Goal: Task Accomplishment & Management: Use online tool/utility

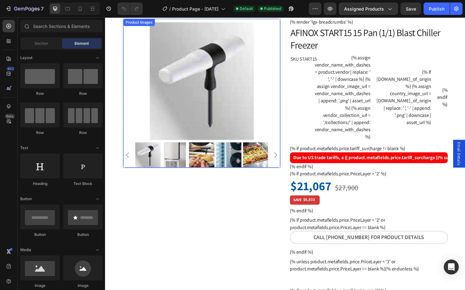
scroll to position [1, 0]
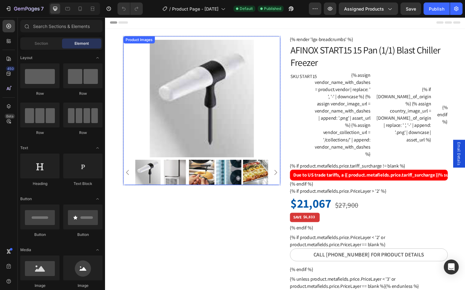
click at [252, 120] on img at bounding box center [205, 102] width 163 height 122
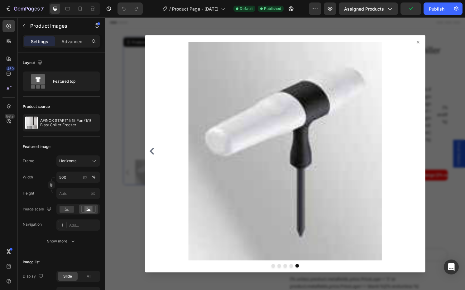
click at [429, 44] on icon at bounding box center [429, 43] width 5 height 5
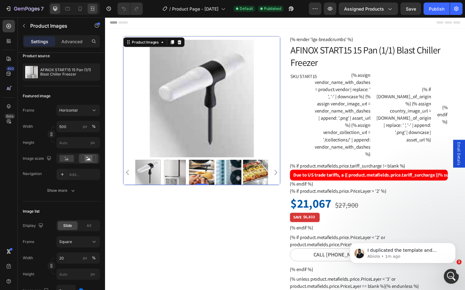
scroll to position [0, 0]
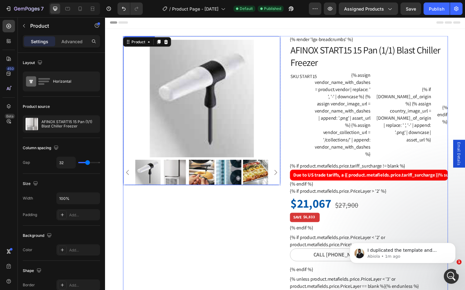
click at [165, 154] on img at bounding box center [205, 102] width 163 height 122
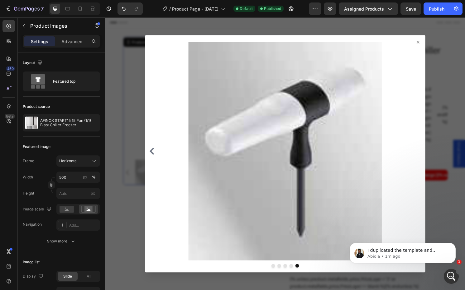
click at [136, 126] on div at bounding box center [292, 159] width 374 height 284
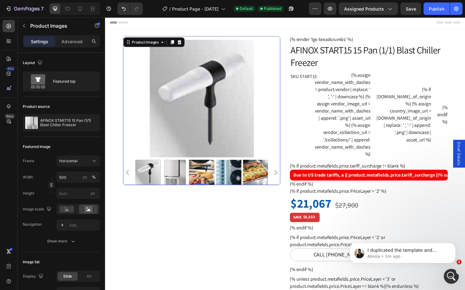
click at [170, 173] on img at bounding box center [177, 179] width 26 height 26
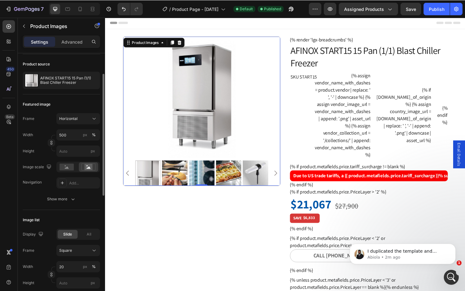
scroll to position [81, 0]
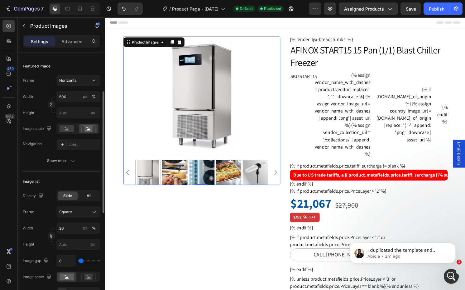
click at [88, 192] on div "All" at bounding box center [89, 196] width 20 height 9
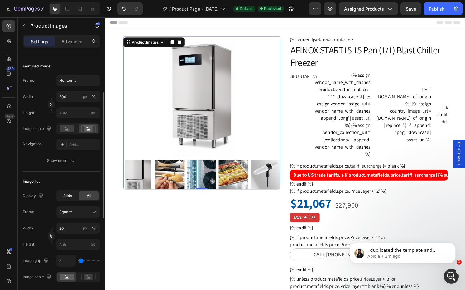
click at [72, 194] on div "Slide" at bounding box center [68, 196] width 20 height 9
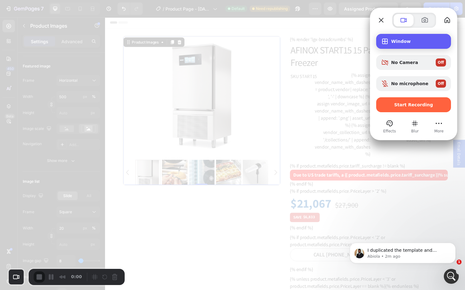
click at [404, 35] on div "Window" at bounding box center [413, 41] width 75 height 15
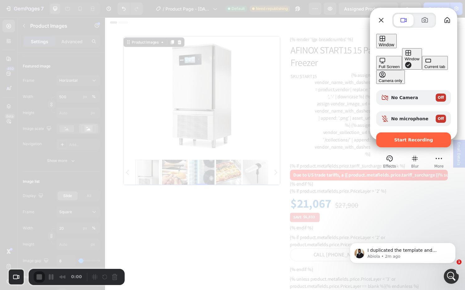
click at [424, 69] on div "Current tab" at bounding box center [434, 66] width 21 height 5
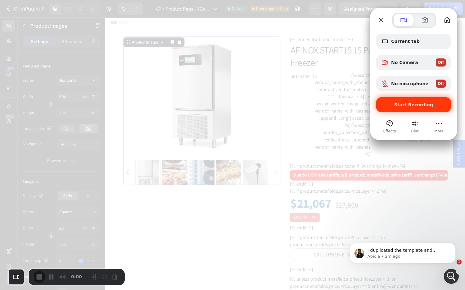
click at [410, 107] on span "Start Recording" at bounding box center [413, 104] width 39 height 5
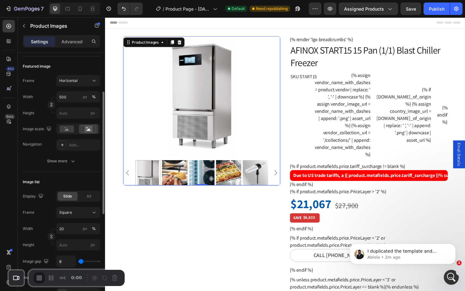
scroll to position [1, 0]
click at [81, 193] on div "All" at bounding box center [89, 196] width 20 height 9
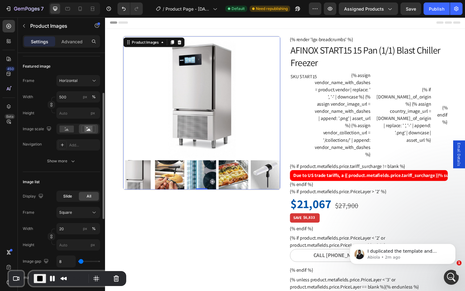
click at [67, 197] on span "Slide" at bounding box center [67, 196] width 9 height 6
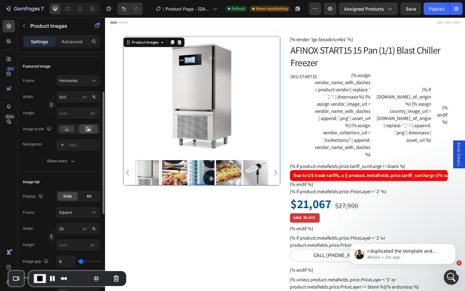
click at [87, 198] on span "All" at bounding box center [89, 196] width 5 height 6
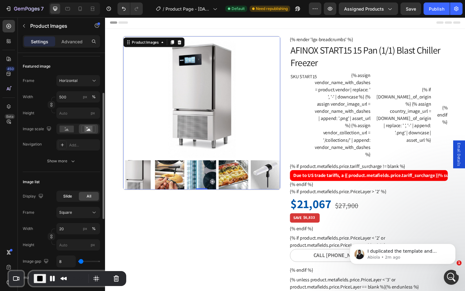
click at [64, 197] on span "Slide" at bounding box center [67, 196] width 9 height 6
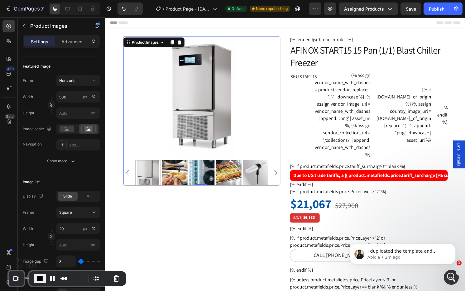
click at [40, 281] on span "End Recording" at bounding box center [39, 278] width 7 height 7
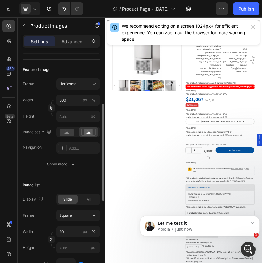
scroll to position [90, 0]
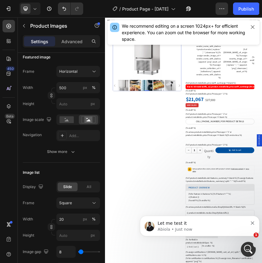
click at [91, 188] on span "All" at bounding box center [89, 187] width 5 height 6
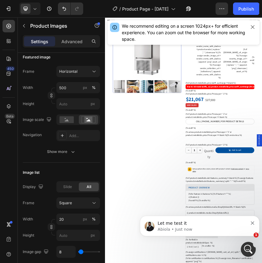
click at [68, 191] on div "Slide" at bounding box center [68, 187] width 20 height 9
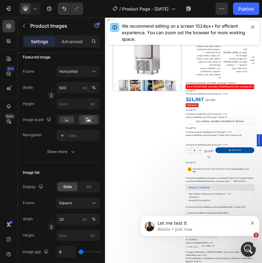
click at [90, 186] on span "All" at bounding box center [89, 187] width 5 height 6
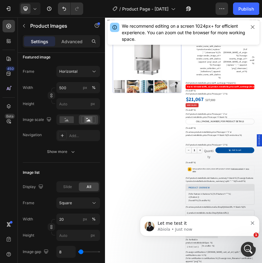
click at [68, 186] on span "Slide" at bounding box center [67, 187] width 9 height 6
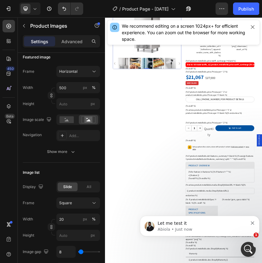
scroll to position [67, 0]
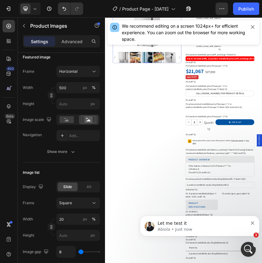
click at [251, 224] on icon "Dismiss notification" at bounding box center [252, 223] width 3 height 3
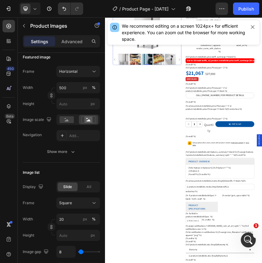
scroll to position [0, 0]
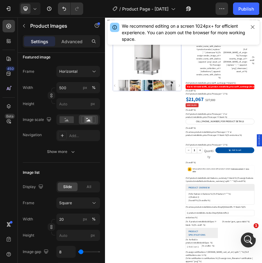
click at [89, 191] on div "All" at bounding box center [89, 187] width 20 height 9
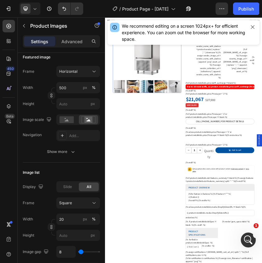
click at [68, 189] on span "Slide" at bounding box center [67, 187] width 9 height 6
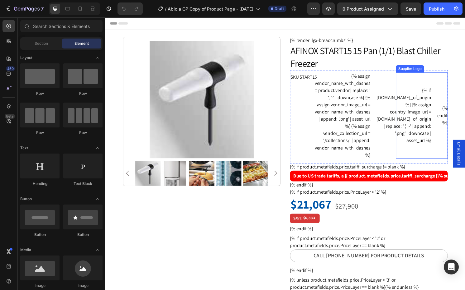
click at [407, 120] on div "{% assign vendor_name_with_dashes = product.vendor | replace: ' ', '-' | downca…" at bounding box center [434, 120] width 54 height 90
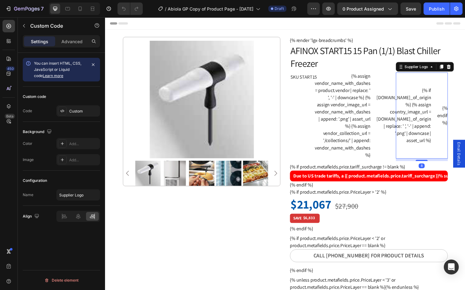
click at [407, 116] on div "{% assign vendor_name_with_dashes = product.vendor | replace: ' ', '-' | downca…" at bounding box center [434, 120] width 54 height 90
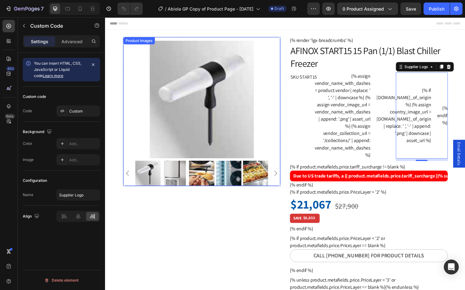
click at [162, 73] on img at bounding box center [205, 103] width 163 height 122
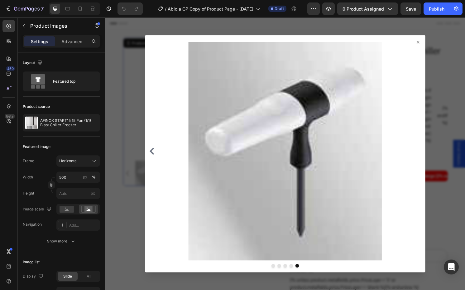
click at [399, 31] on div at bounding box center [292, 159] width 374 height 284
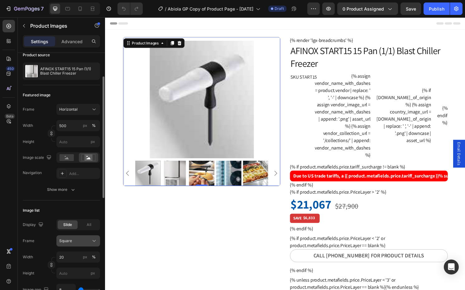
scroll to position [80, 0]
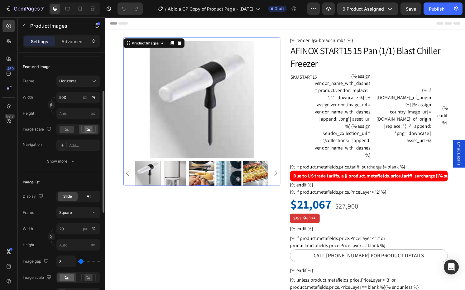
click at [87, 198] on span "All" at bounding box center [89, 197] width 5 height 6
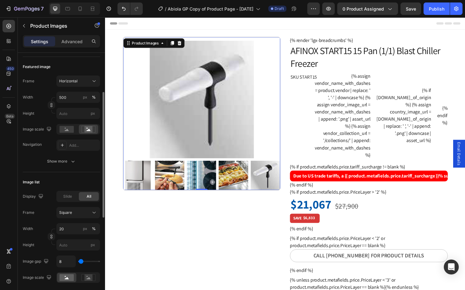
click at [68, 202] on div "Slide All" at bounding box center [78, 196] width 44 height 11
click at [70, 195] on span "Slide" at bounding box center [67, 197] width 9 height 6
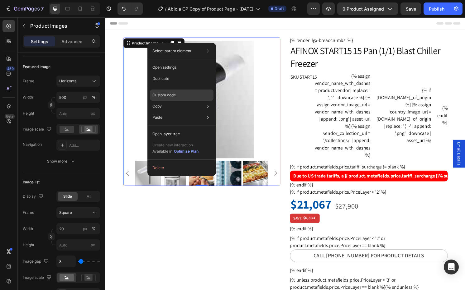
click at [187, 112] on div "Custom code" at bounding box center [182, 117] width 64 height 11
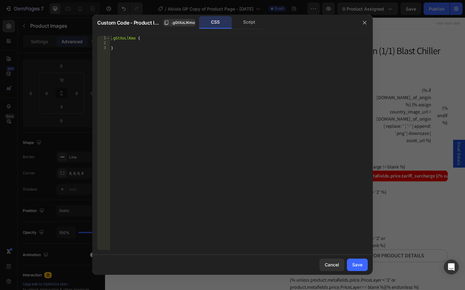
click at [251, 16] on div "Custom Code - Product Images .gGtXoLlKmo CSS Script" at bounding box center [224, 23] width 264 height 16
click at [249, 21] on div "Script" at bounding box center [249, 22] width 33 height 12
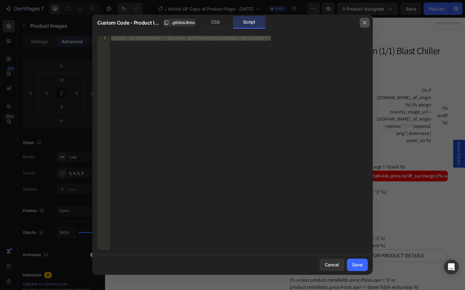
click at [364, 24] on icon "button" at bounding box center [364, 22] width 5 height 5
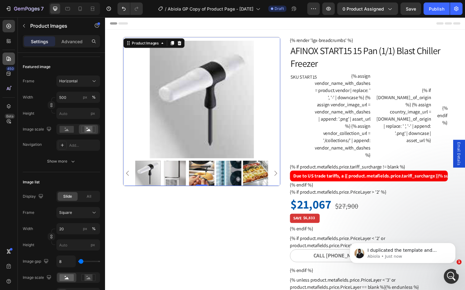
scroll to position [0, 0]
